Goal: Information Seeking & Learning: Check status

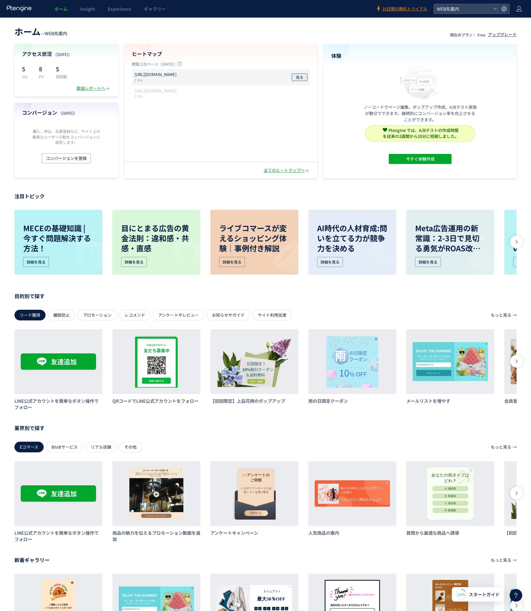
click at [305, 78] on button "見る" at bounding box center [300, 78] width 16 height 8
drag, startPoint x: 299, startPoint y: 166, endPoint x: 295, endPoint y: 170, distance: 5.6
click at [298, 167] on div "全てのヒートマップへ" at bounding box center [220, 170] width 193 height 16
click at [294, 170] on div "全てのヒートマップへ" at bounding box center [287, 171] width 46 height 6
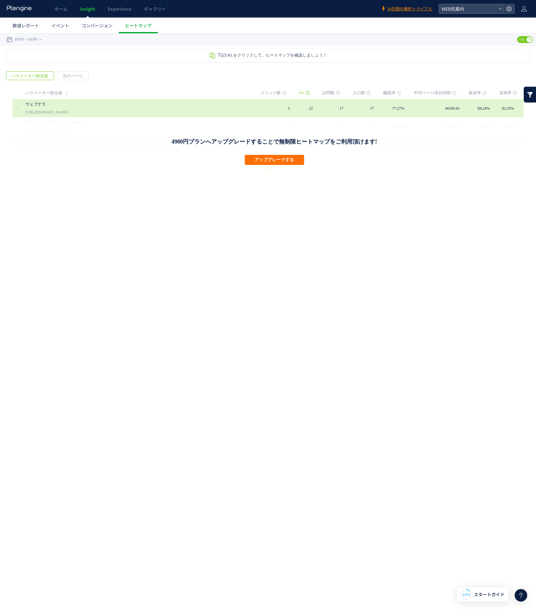
click at [428, 111] on td "00:00:43" at bounding box center [441, 108] width 55 height 18
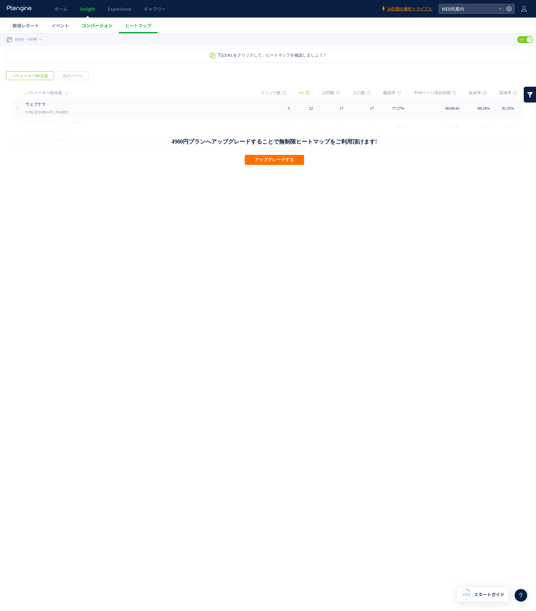
click at [91, 25] on span "コンバージョン" at bounding box center [97, 25] width 31 height 6
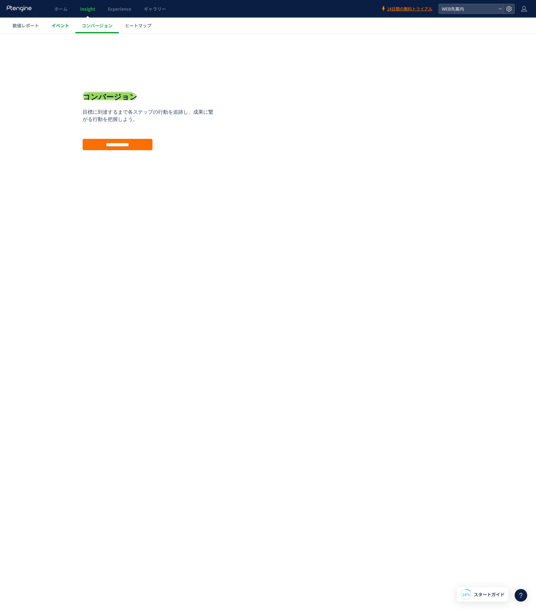
click at [52, 27] on span "イベント" at bounding box center [61, 25] width 18 height 6
click at [28, 26] on span "数値レポート" at bounding box center [26, 25] width 26 height 6
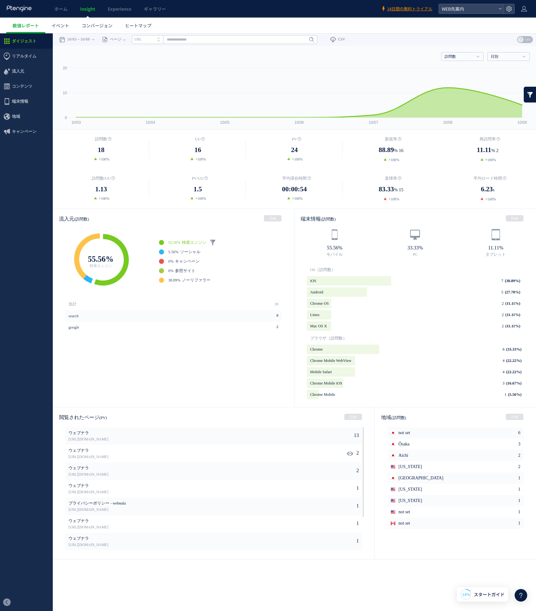
click at [350, 455] on icon at bounding box center [350, 454] width 6 height 6
type input "**********"
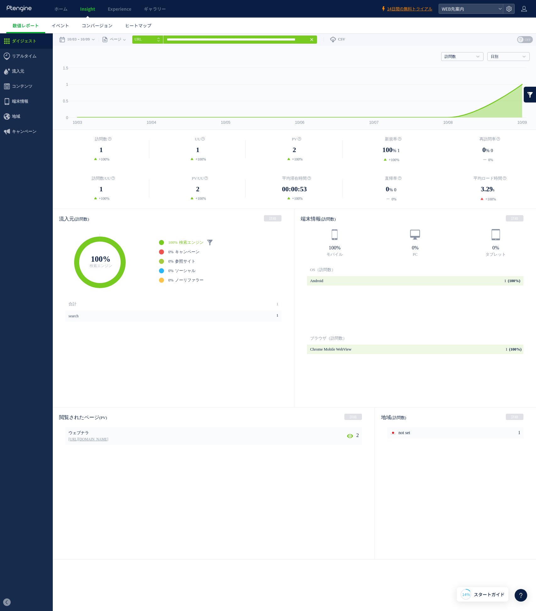
click at [201, 437] on link "[URL][DOMAIN_NAME]" at bounding box center [186, 440] width 234 height 6
